Goal: Use online tool/utility: Use online tool/utility

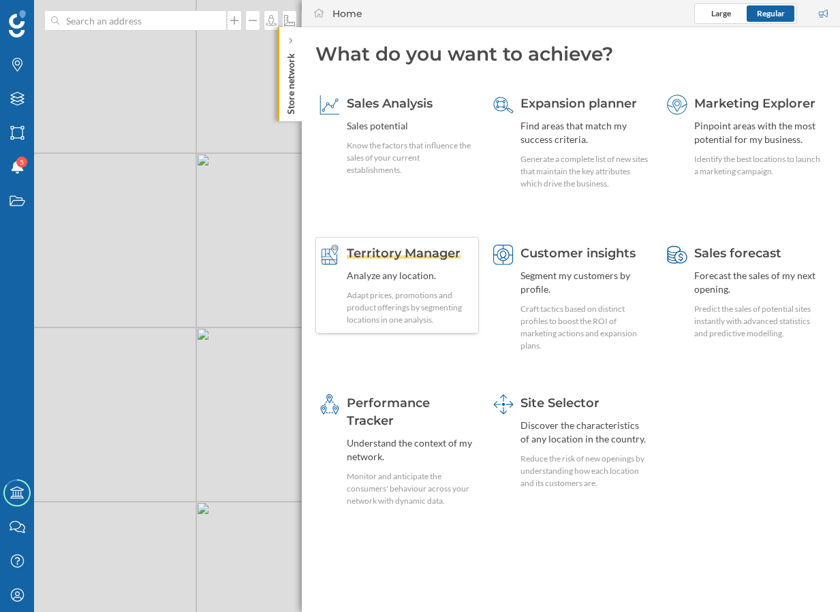
click at [435, 298] on div "Adapt prices, promotions and product offerings by segmenting locations in one a…" at bounding box center [411, 308] width 128 height 37
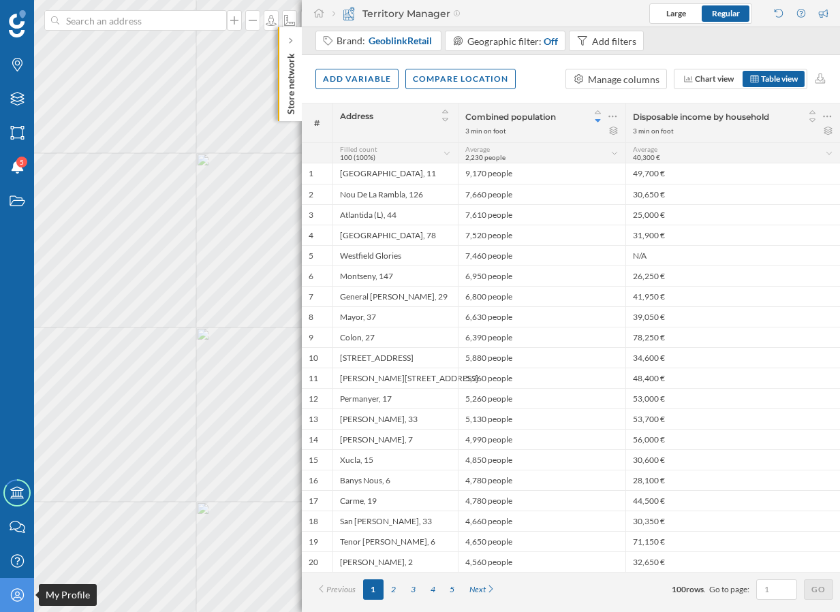
click at [25, 606] on div "My Profile" at bounding box center [17, 595] width 34 height 34
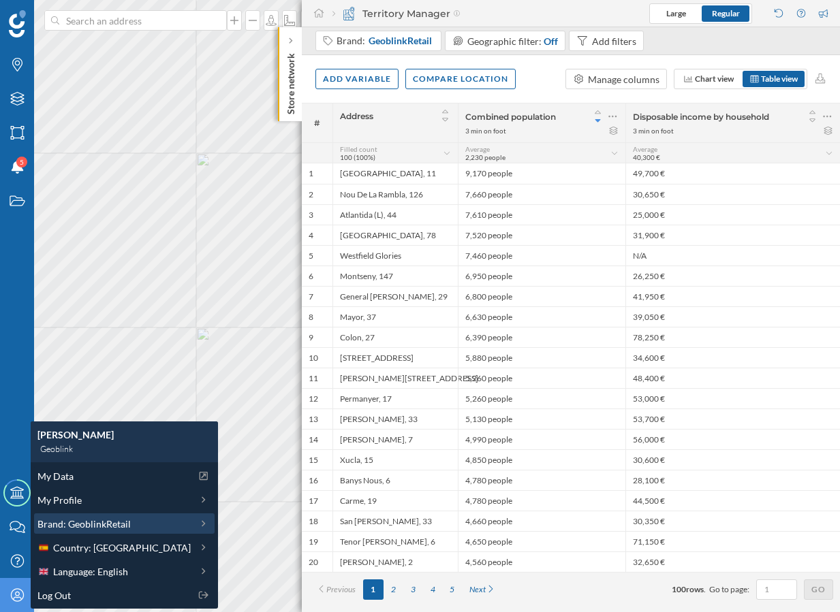
click at [83, 521] on span "Brand: GeoblinkRetail" at bounding box center [83, 524] width 93 height 14
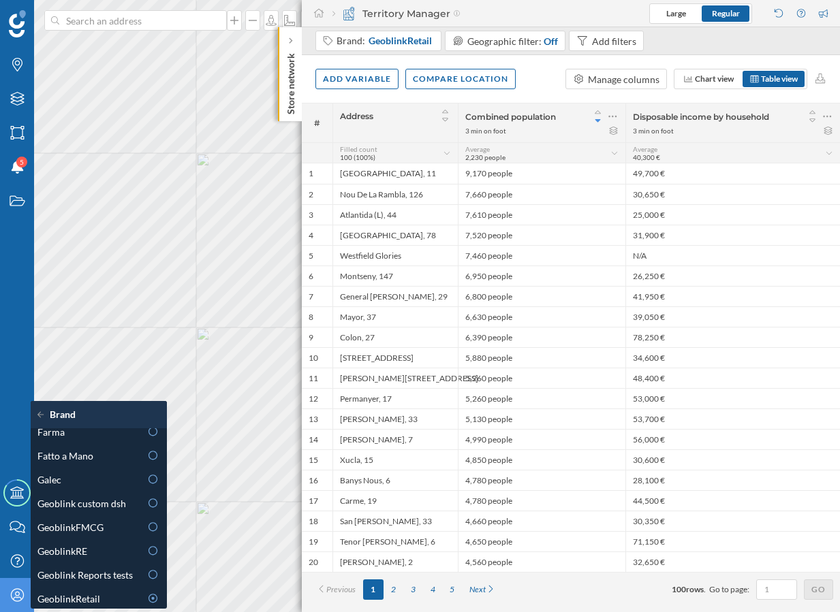
scroll to position [340, 0]
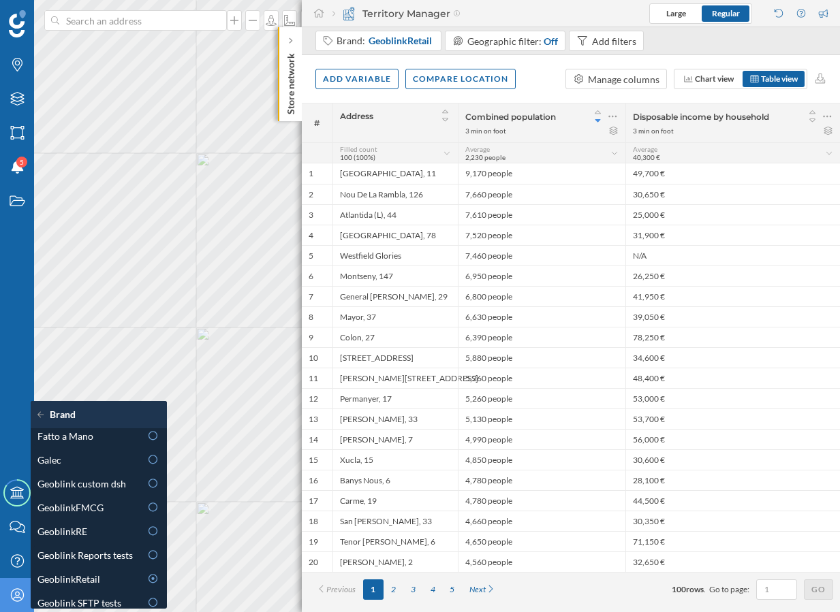
click at [110, 507] on div "GeoblinkFMCG" at bounding box center [88, 508] width 103 height 14
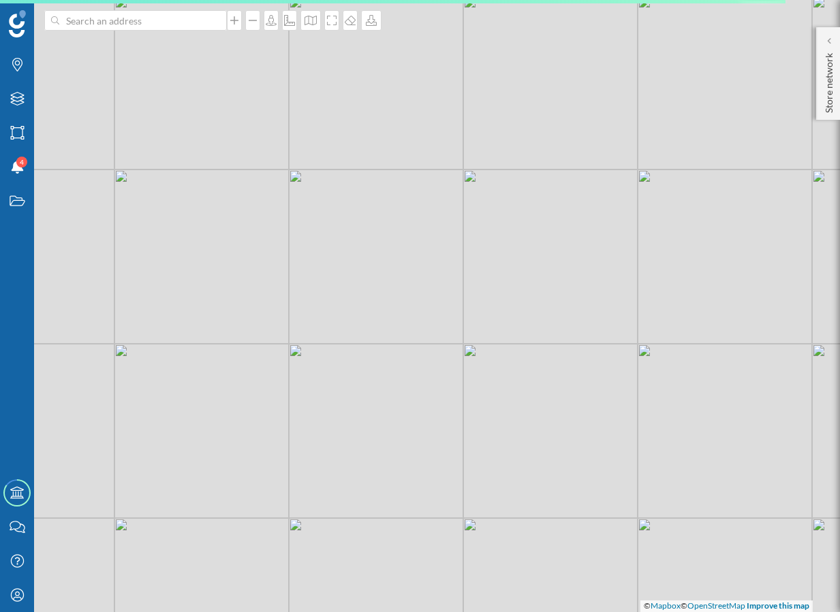
drag, startPoint x: 151, startPoint y: 234, endPoint x: 243, endPoint y: 251, distance: 93.5
click at [243, 251] on div "© Mapbox © OpenStreetMap Improve this map" at bounding box center [420, 306] width 840 height 612
click at [830, 76] on p "Store network" at bounding box center [829, 80] width 14 height 65
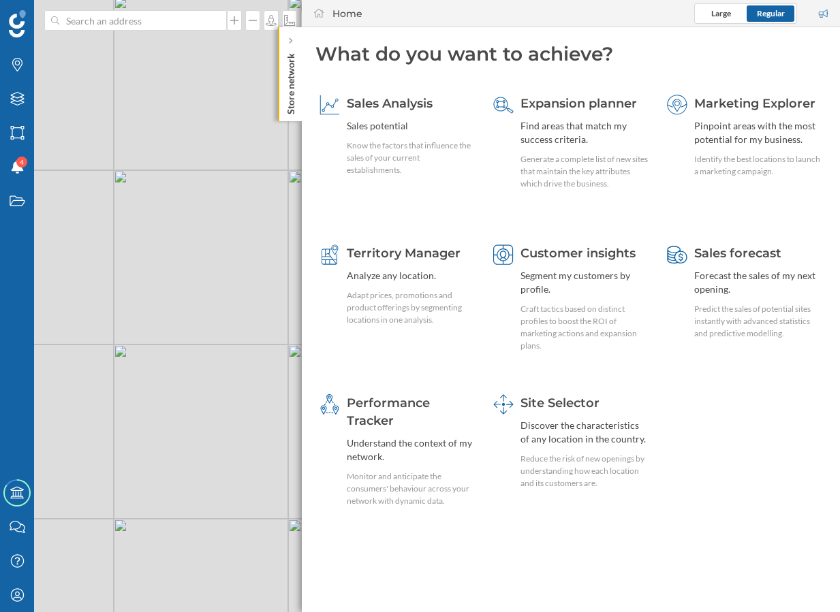
click at [414, 236] on div "Sales Analysis Sales potential Know the factors that influence the sales of you…" at bounding box center [570, 306] width 511 height 439
click at [414, 271] on div "Analyze any location." at bounding box center [411, 276] width 128 height 14
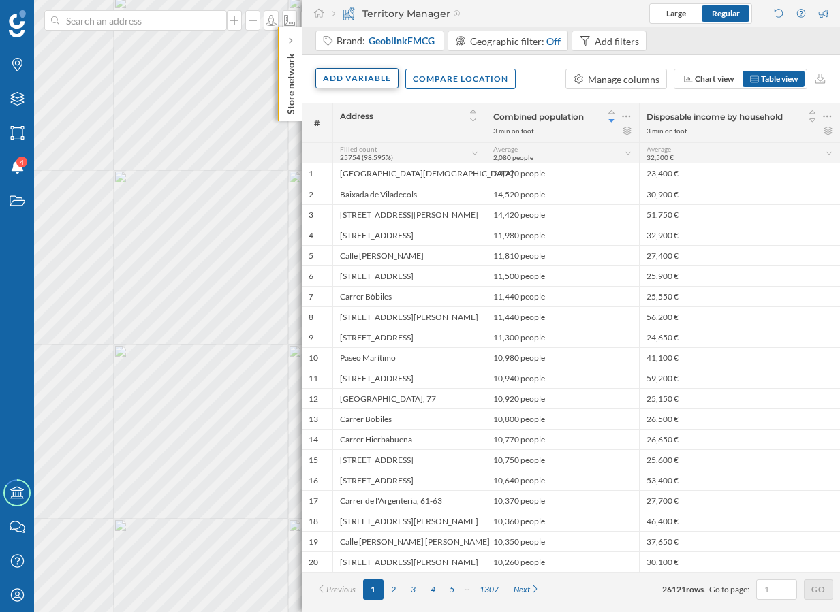
click at [362, 87] on div "Add variable" at bounding box center [356, 78] width 83 height 20
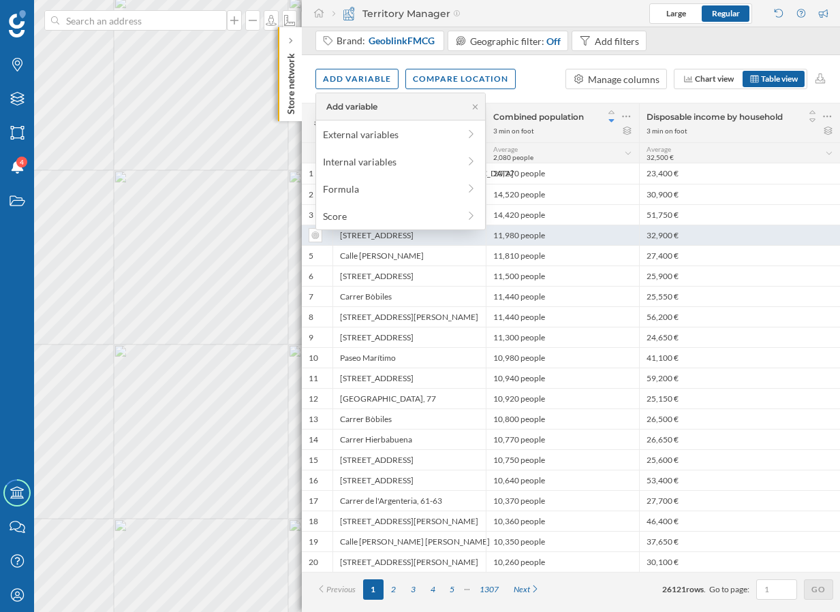
click at [409, 234] on div "[STREET_ADDRESS]" at bounding box center [408, 235] width 153 height 20
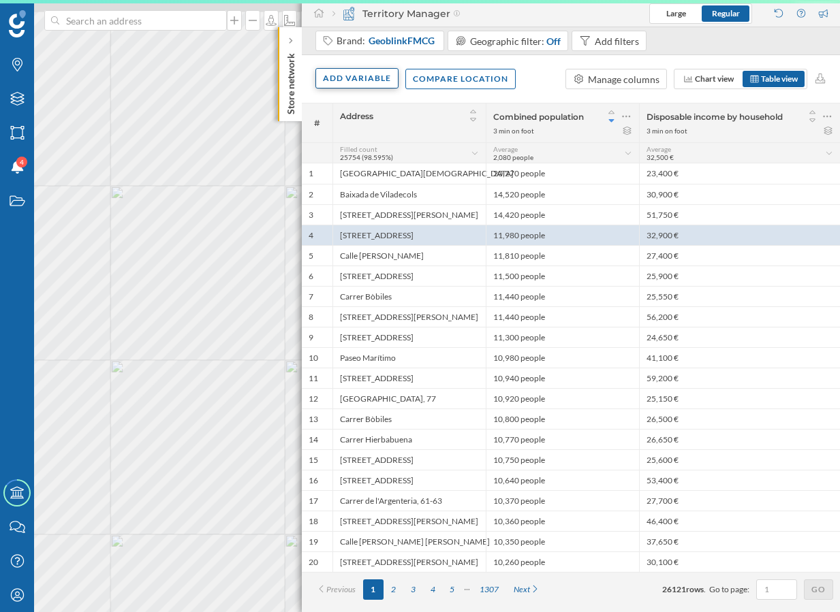
click at [364, 79] on div "Add variable" at bounding box center [356, 78] width 83 height 20
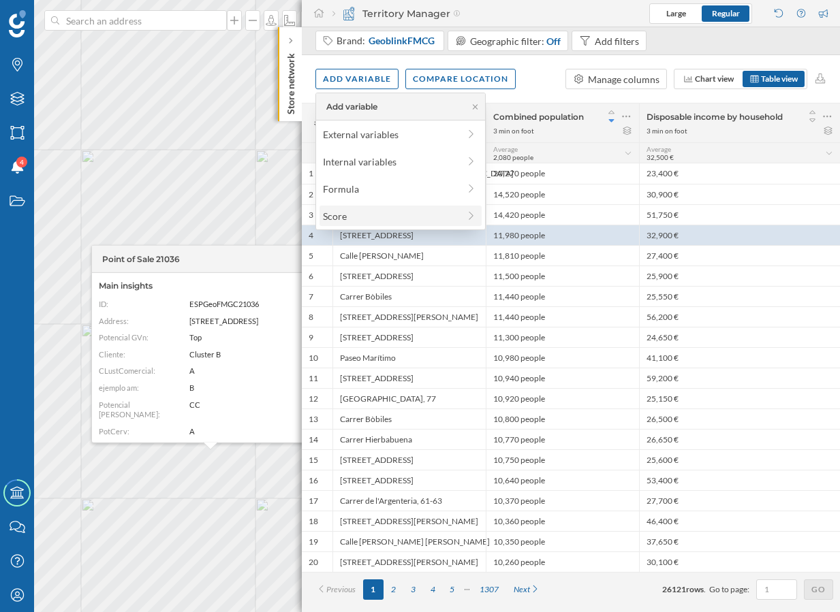
click at [396, 222] on div "Score" at bounding box center [391, 216] width 136 height 14
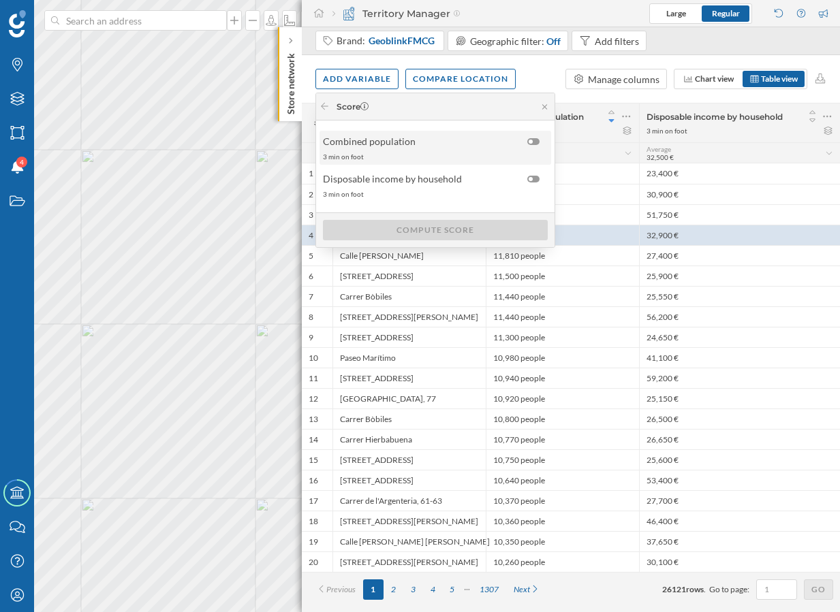
click at [533, 141] on div at bounding box center [533, 141] width 12 height 7
click at [0, 0] on input "checkbox" at bounding box center [0, 0] width 0 height 0
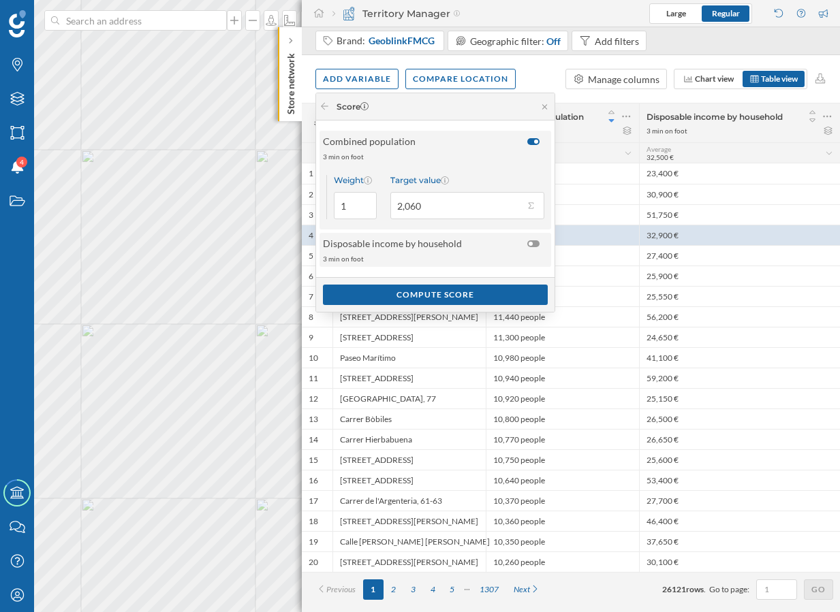
click at [535, 248] on div at bounding box center [536, 243] width 19 height 14
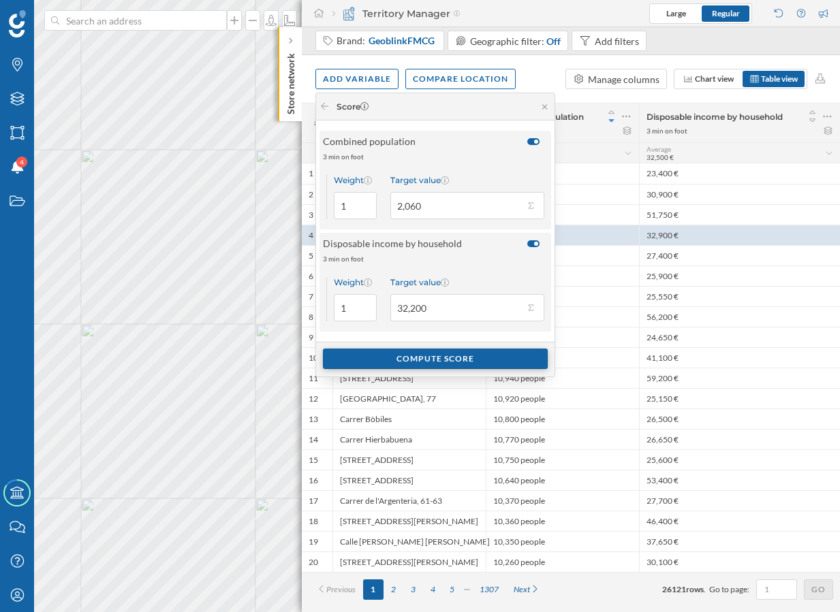
click at [494, 356] on div "Compute score" at bounding box center [435, 359] width 225 height 20
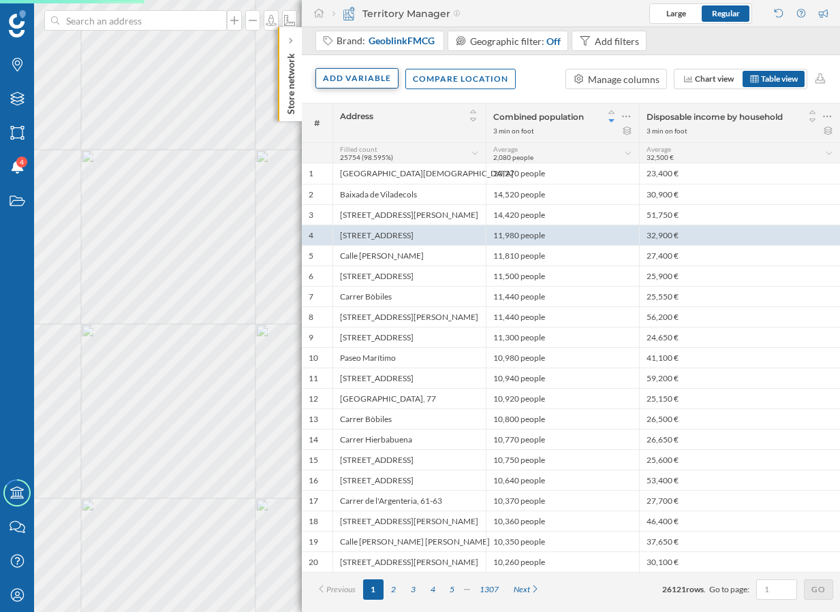
click at [350, 76] on div "Add variable" at bounding box center [356, 78] width 83 height 20
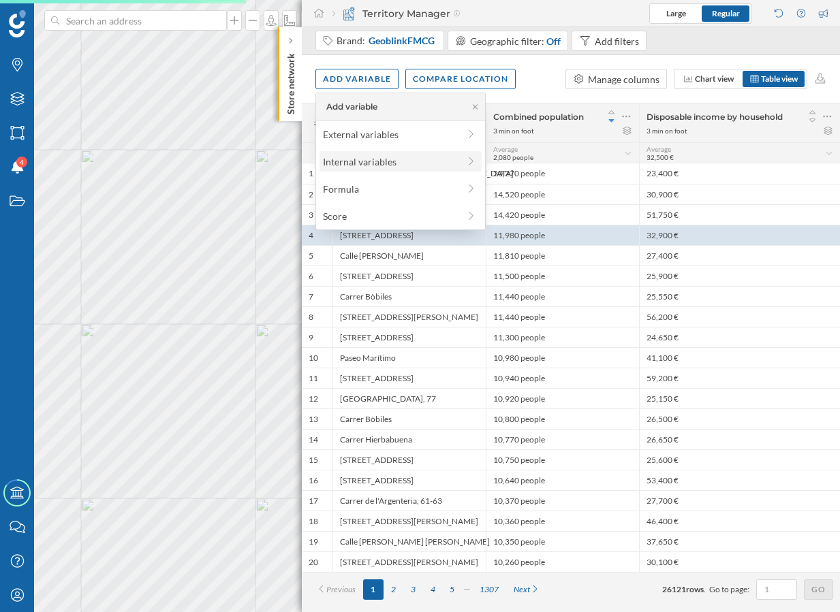
click at [430, 165] on div "Internal variables" at bounding box center [391, 162] width 136 height 14
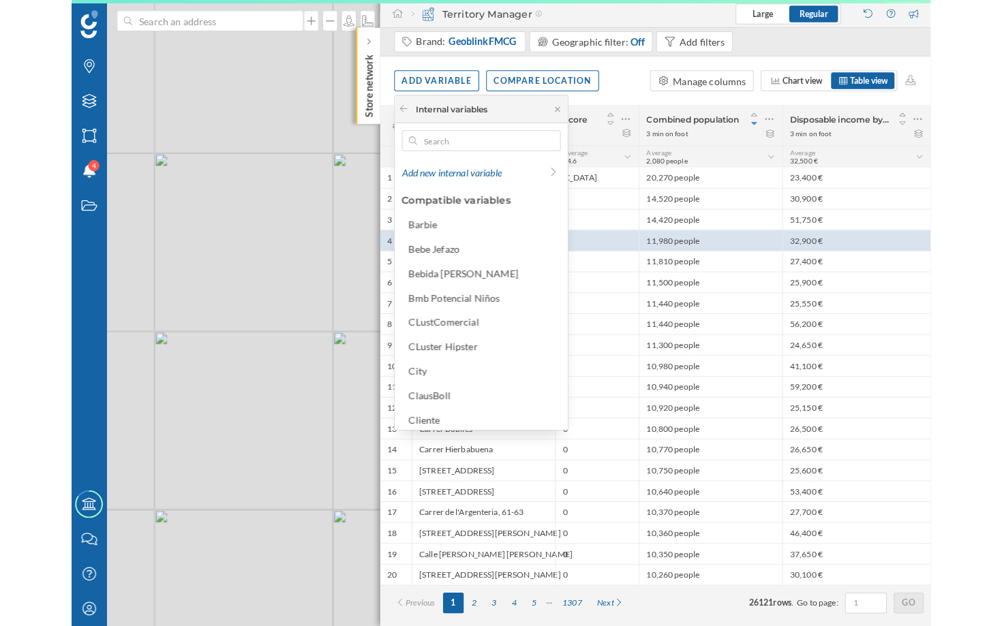
scroll to position [0, 0]
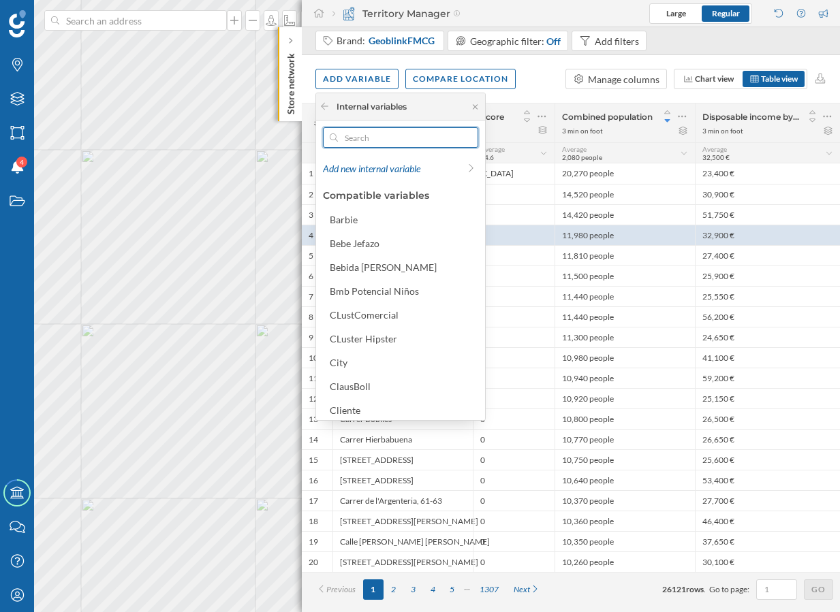
click at [393, 142] on input "text" at bounding box center [400, 137] width 125 height 20
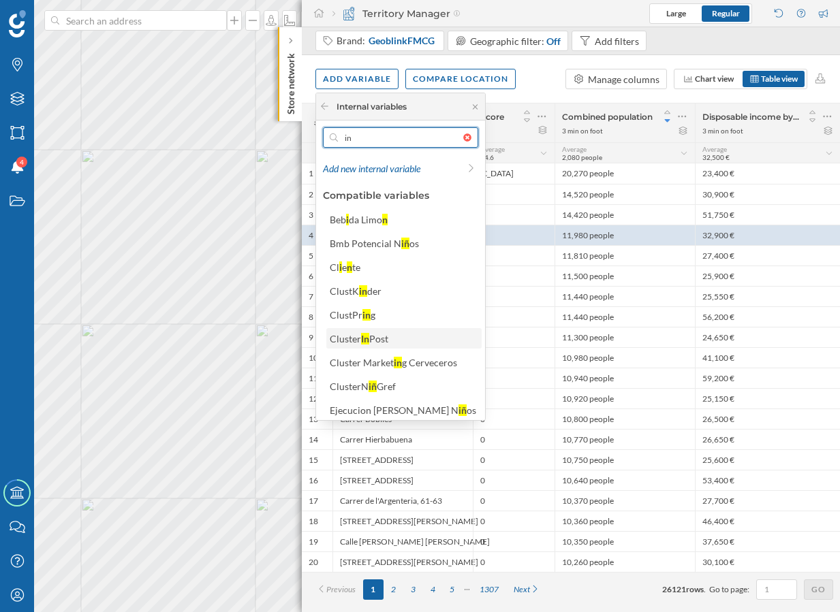
type input "in"
click at [389, 328] on div "Cluster In Post" at bounding box center [403, 338] width 155 height 20
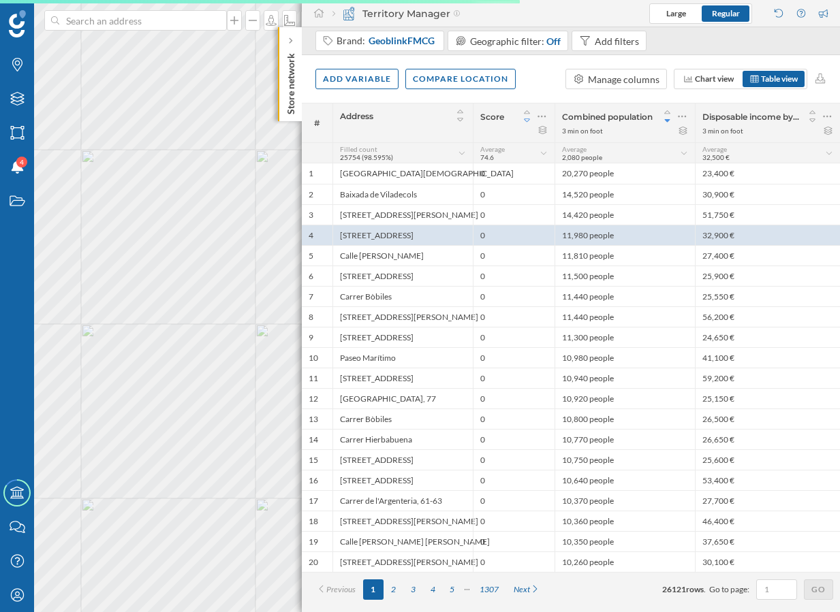
click at [527, 118] on icon at bounding box center [527, 121] width 12 height 10
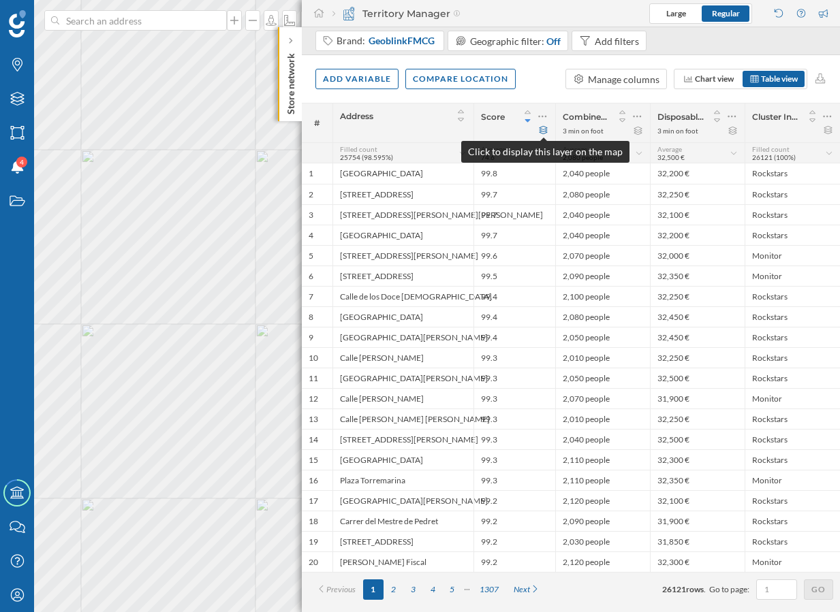
click at [540, 128] on icon at bounding box center [544, 130] width 8 height 8
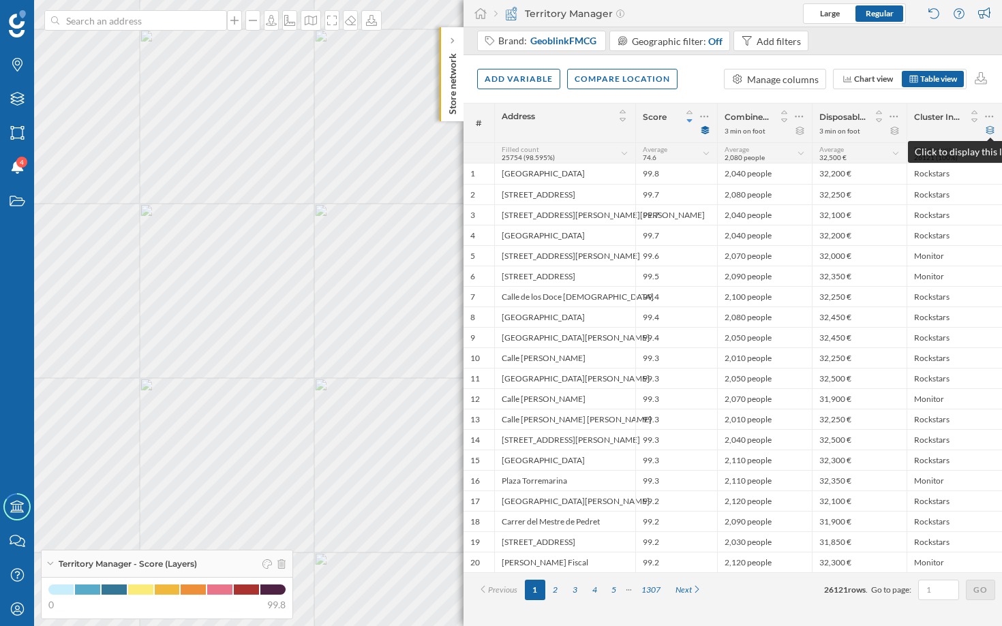
click at [839, 129] on icon at bounding box center [989, 130] width 10 height 8
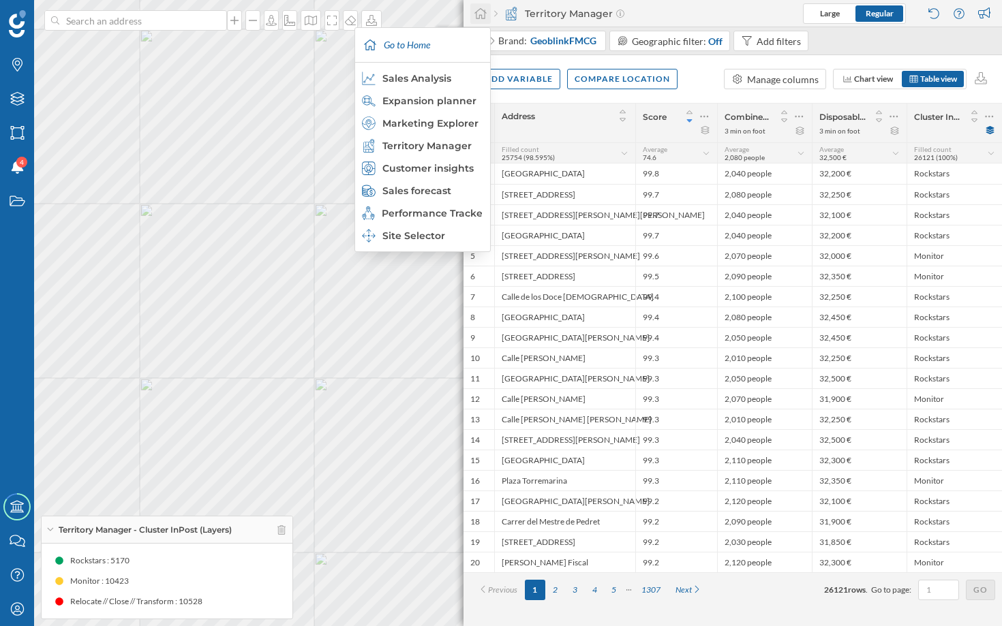
click at [475, 12] on icon at bounding box center [480, 13] width 12 height 11
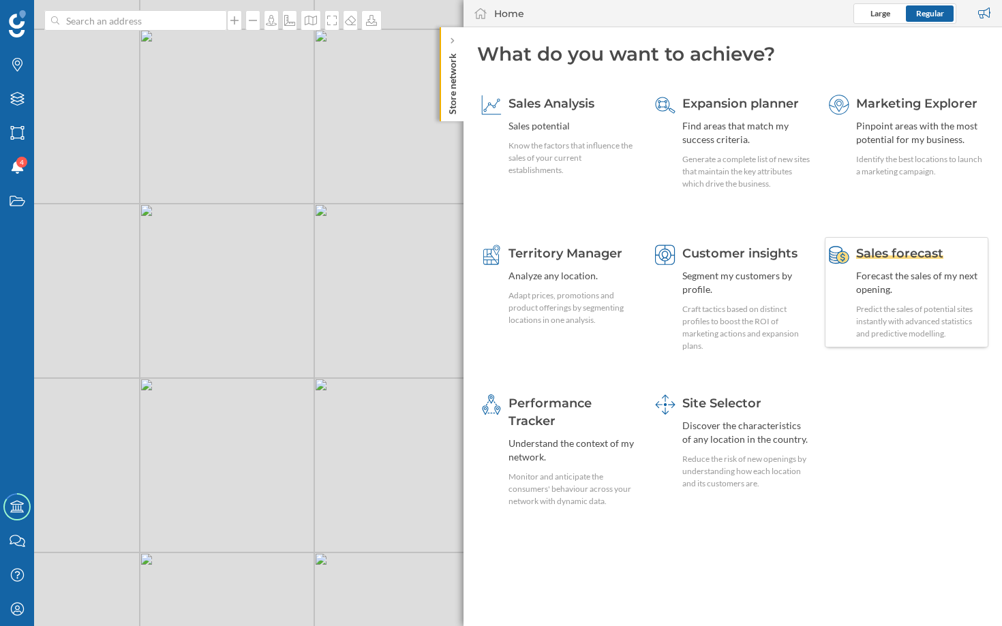
click at [839, 288] on div "Forecast the sales of my next opening." at bounding box center [920, 282] width 128 height 27
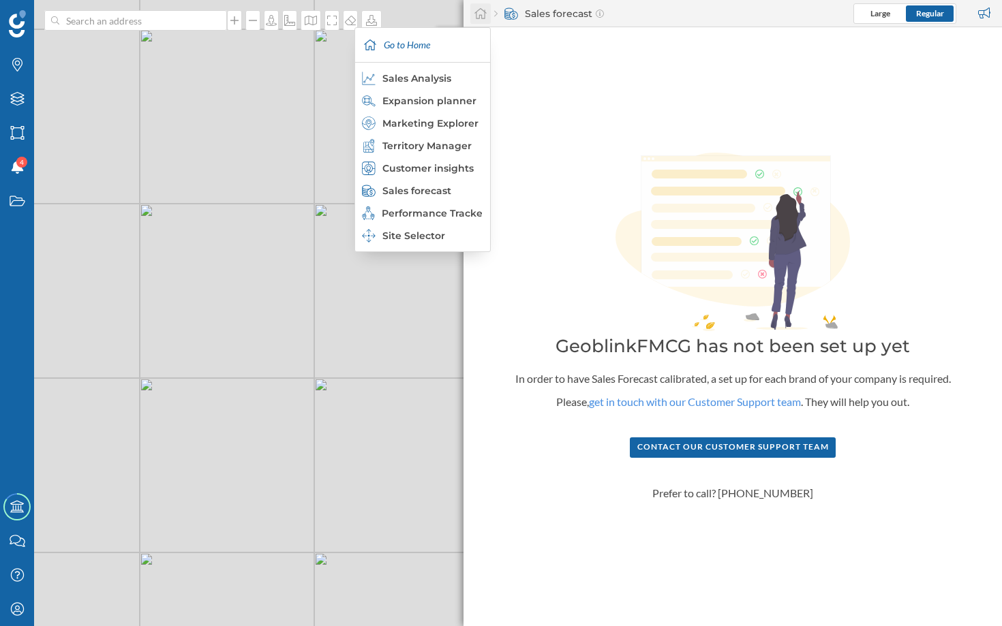
click at [486, 17] on icon at bounding box center [481, 13] width 14 height 12
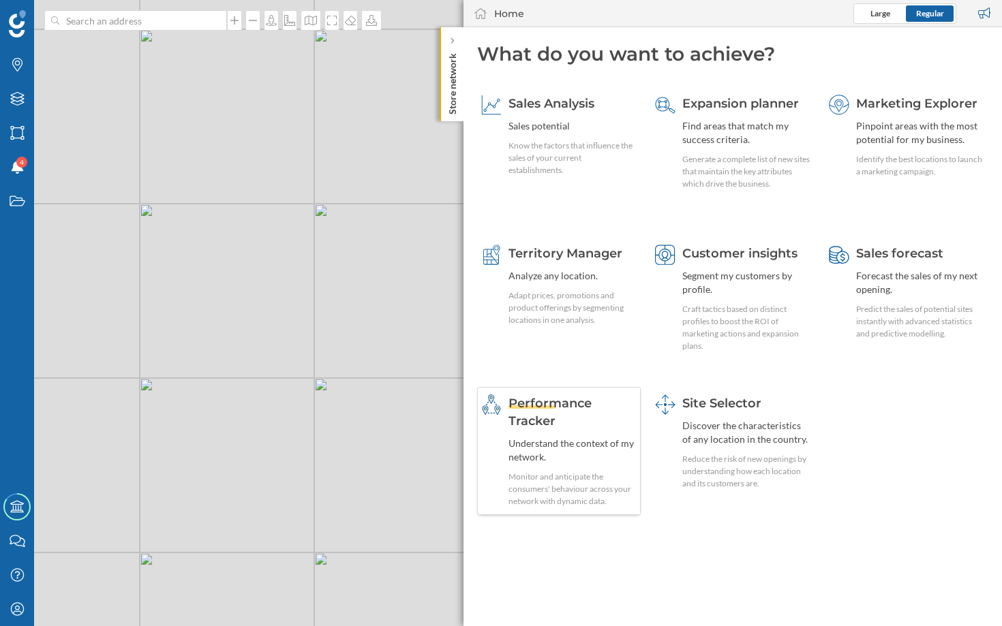
click at [595, 445] on div "Understand the context of my network." at bounding box center [572, 450] width 128 height 27
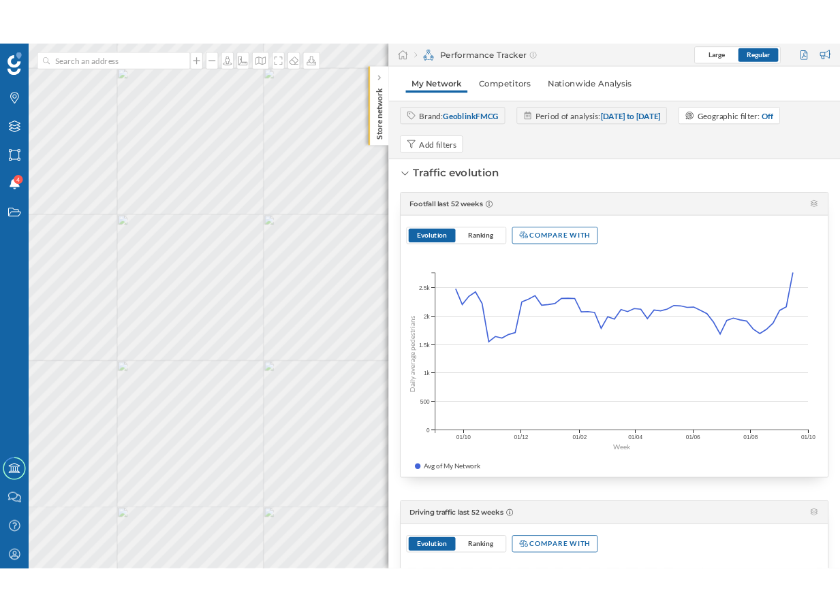
scroll to position [514, 0]
